Goal: Information Seeking & Learning: Learn about a topic

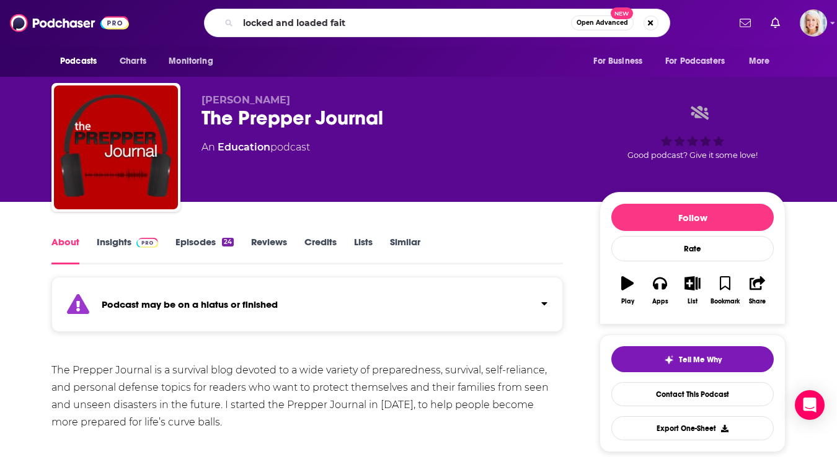
type input "locked and loaded faith"
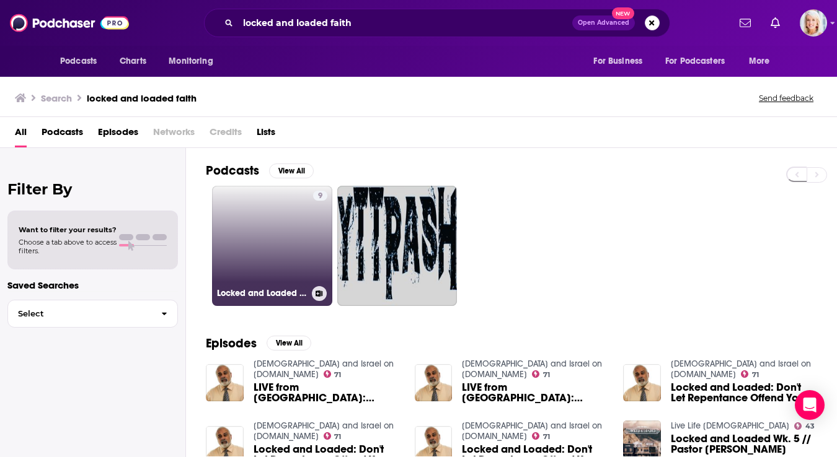
click at [288, 223] on link "9 Locked and Loaded Faith: Mighty Men of Valor" at bounding box center [272, 246] width 120 height 120
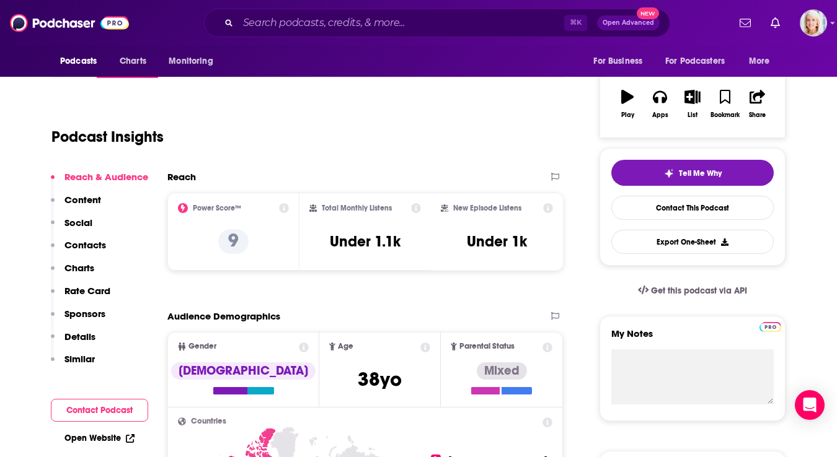
scroll to position [193, 0]
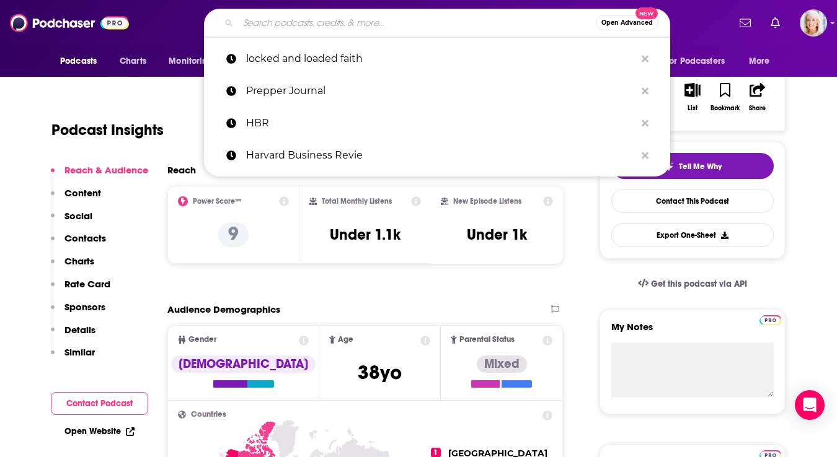
click at [284, 20] on input "Search podcasts, credits, & more..." at bounding box center [417, 23] width 358 height 20
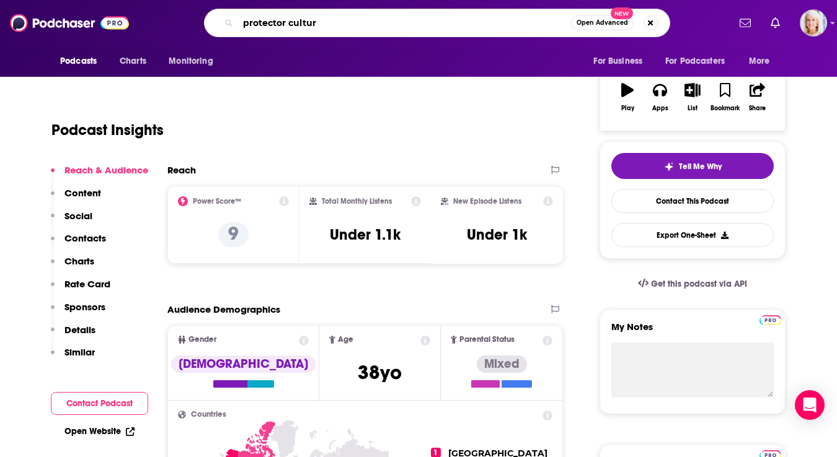
type input "protector culture"
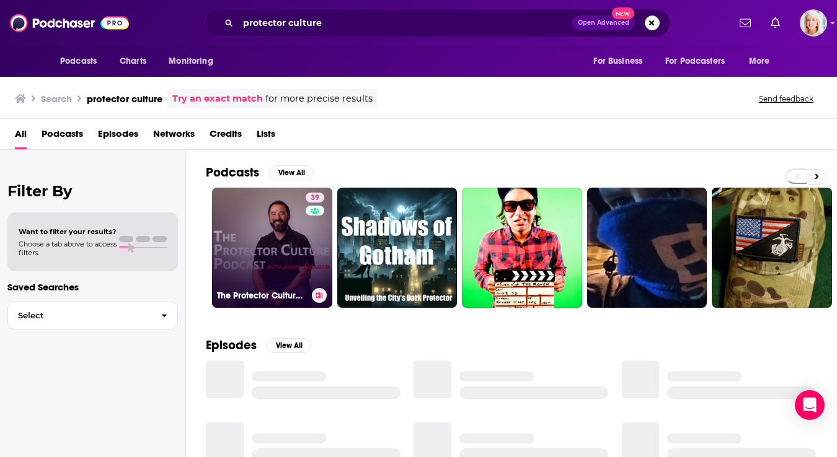
click at [283, 223] on link "39 The Protector Culture Podcast with [PERSON_NAME]" at bounding box center [272, 248] width 120 height 120
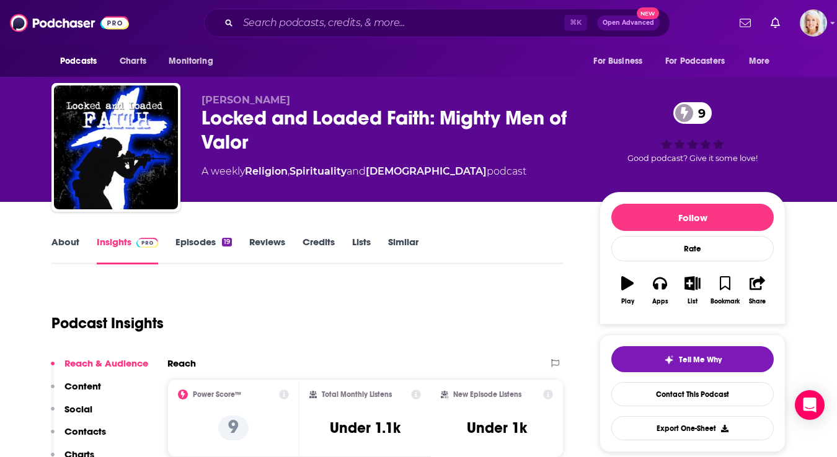
click at [201, 237] on link "Episodes 19" at bounding box center [203, 250] width 56 height 29
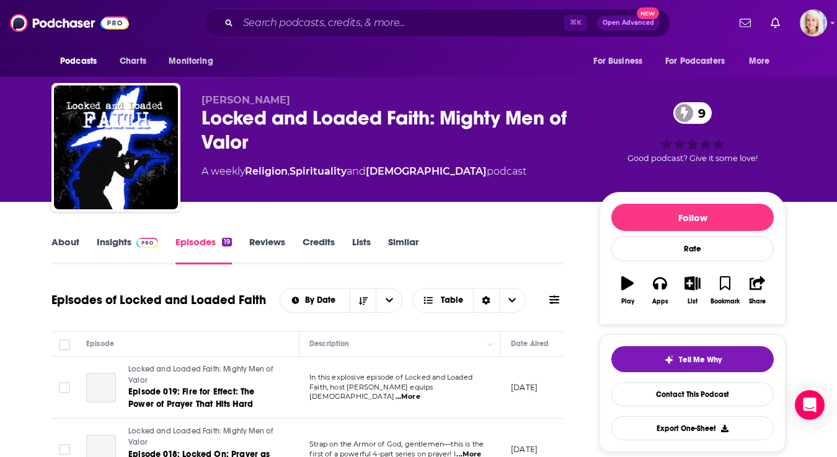
click at [125, 239] on link "Insights" at bounding box center [127, 250] width 61 height 29
